Goal: Navigation & Orientation: Find specific page/section

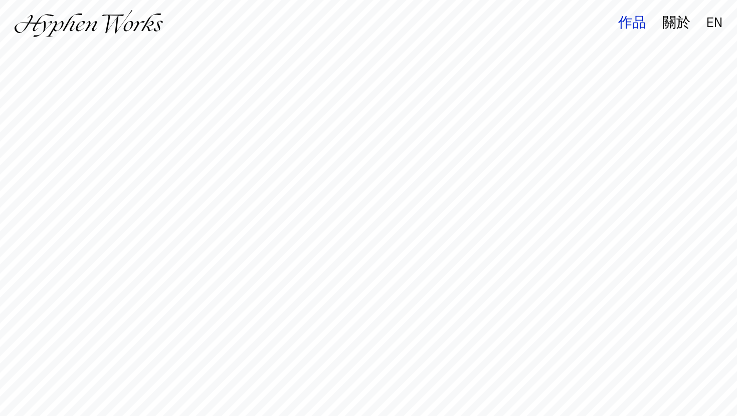
click at [618, 24] on div "作品" at bounding box center [632, 23] width 28 height 14
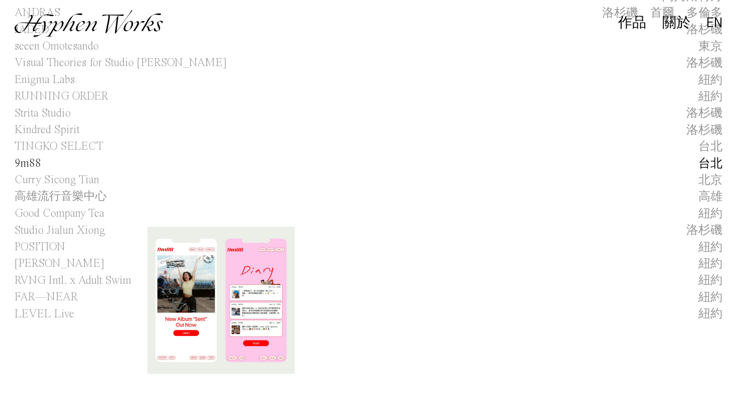
scroll to position [142, 0]
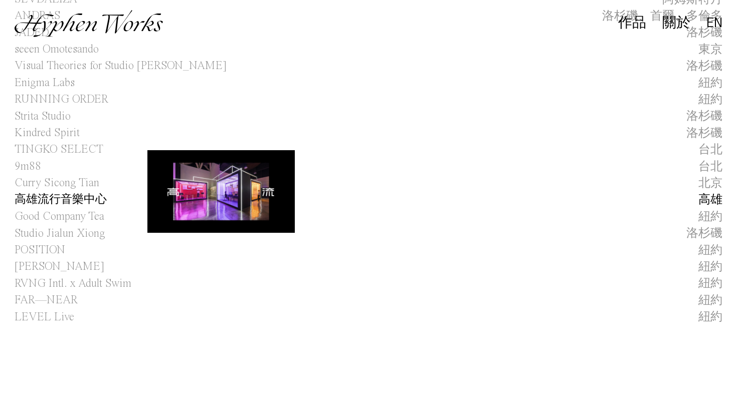
click at [68, 199] on h1 "高雄流行音樂中心" at bounding box center [61, 200] width 92 height 17
